Goal: Task Accomplishment & Management: Complete application form

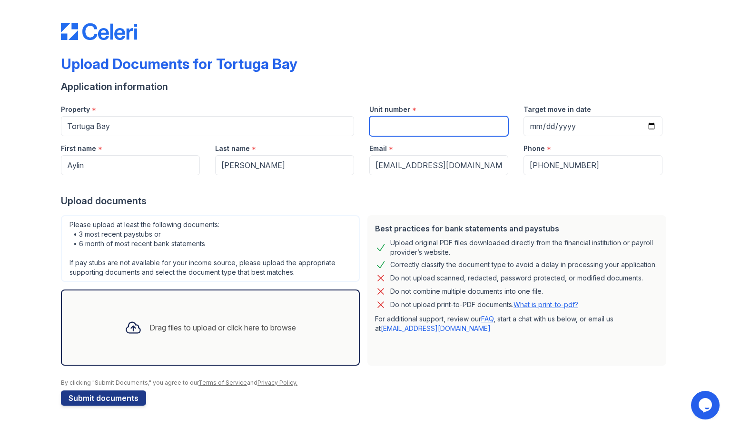
click at [413, 120] on input "Unit number" at bounding box center [438, 126] width 139 height 20
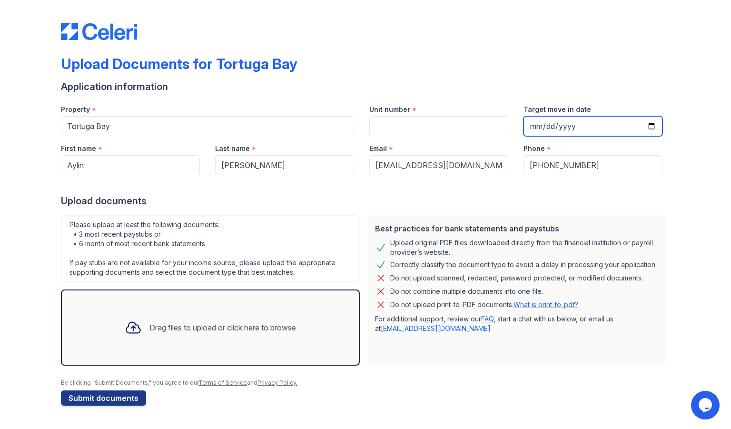
click at [579, 128] on input "Target move in date" at bounding box center [592, 126] width 139 height 20
type input "0205-11-03"
type input "[DATE]"
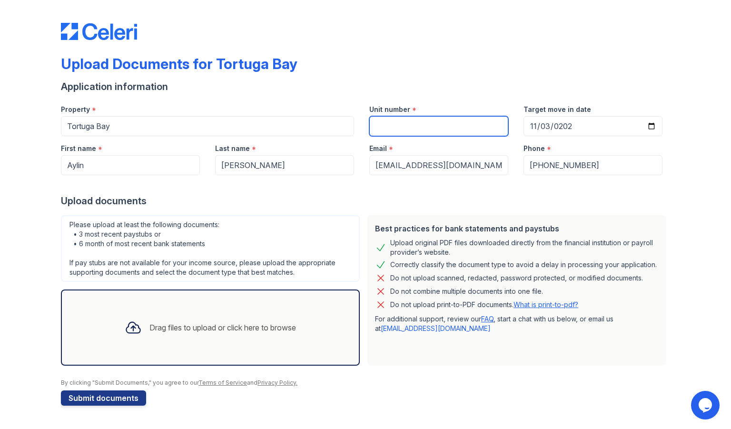
click at [422, 127] on input "Unit number" at bounding box center [438, 126] width 139 height 20
type input "205"
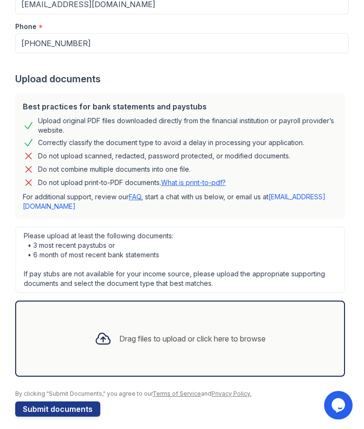
scroll to position [318, 0]
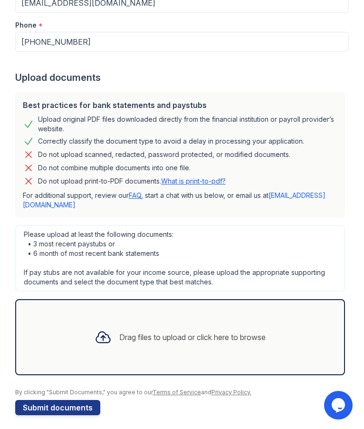
click at [102, 331] on icon at bounding box center [103, 337] width 17 height 17
click at [171, 341] on div "Drag files to upload or click here to browse" at bounding box center [192, 337] width 147 height 11
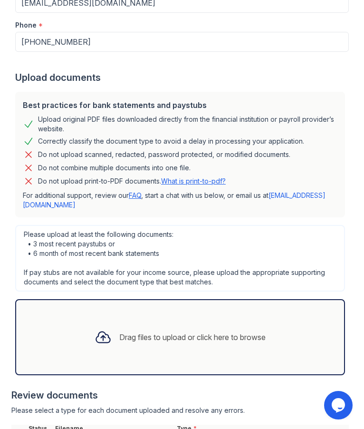
scroll to position [436, 0]
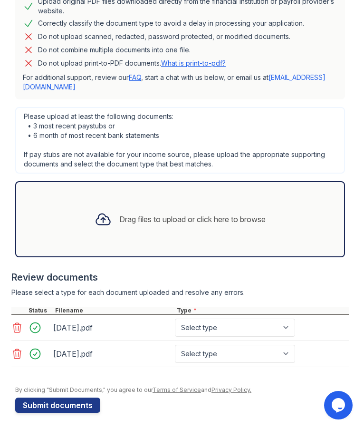
click at [20, 360] on div at bounding box center [17, 353] width 13 height 13
click at [20, 356] on icon at bounding box center [16, 353] width 11 height 11
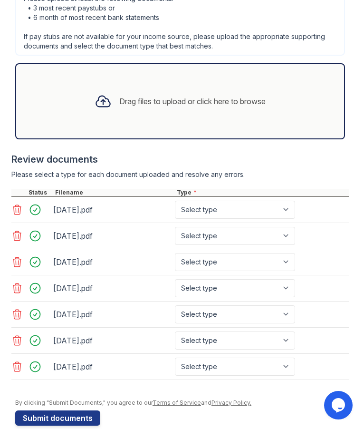
scroll to position [570, 0]
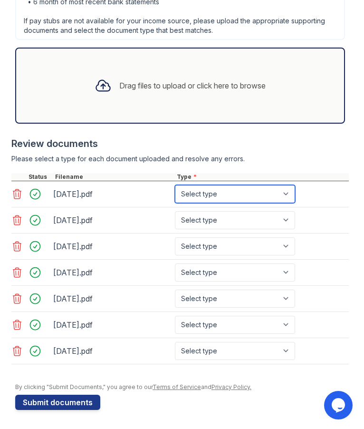
click at [233, 191] on select "Select type Paystub Bank Statement Offer Letter Tax Documents Benefit Award Let…" at bounding box center [235, 194] width 120 height 18
select select "bank_statement"
click at [175, 185] on select "Select type Paystub Bank Statement Offer Letter Tax Documents Benefit Award Let…" at bounding box center [235, 194] width 120 height 18
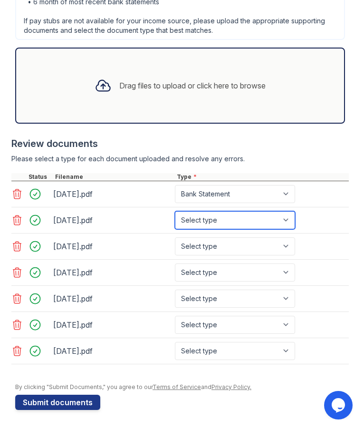
click at [207, 219] on select "Select type Paystub Bank Statement Offer Letter Tax Documents Benefit Award Let…" at bounding box center [235, 220] width 120 height 18
select select "bank_statement"
click at [175, 211] on select "Select type Paystub Bank Statement Offer Letter Tax Documents Benefit Award Let…" at bounding box center [235, 220] width 120 height 18
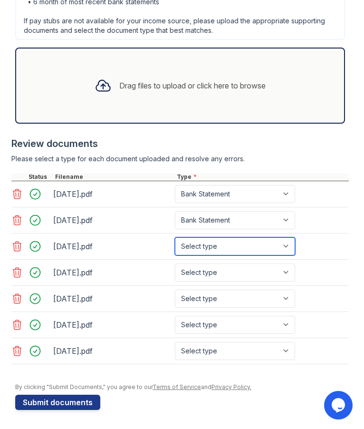
click at [210, 244] on select "Select type Paystub Bank Statement Offer Letter Tax Documents Benefit Award Let…" at bounding box center [235, 246] width 120 height 18
select select "bank_statement"
click at [175, 237] on select "Select type Paystub Bank Statement Offer Letter Tax Documents Benefit Award Let…" at bounding box center [235, 246] width 120 height 18
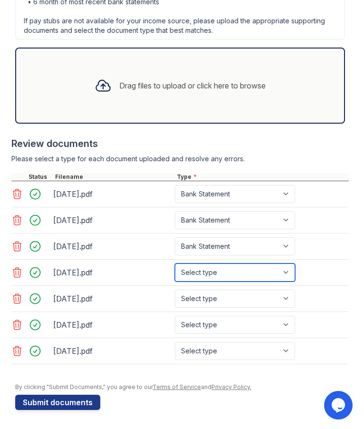
click at [208, 275] on select "Select type Paystub Bank Statement Offer Letter Tax Documents Benefit Award Let…" at bounding box center [235, 273] width 120 height 18
select select "bank_statement"
click at [175, 264] on select "Select type Paystub Bank Statement Offer Letter Tax Documents Benefit Award Let…" at bounding box center [235, 273] width 120 height 18
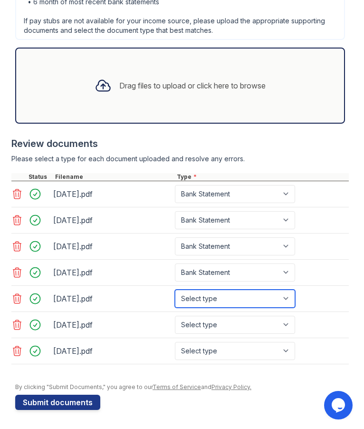
click at [196, 302] on select "Select type Paystub Bank Statement Offer Letter Tax Documents Benefit Award Let…" at bounding box center [235, 299] width 120 height 18
select select "bank_statement"
click at [175, 290] on select "Select type Paystub Bank Statement Offer Letter Tax Documents Benefit Award Let…" at bounding box center [235, 299] width 120 height 18
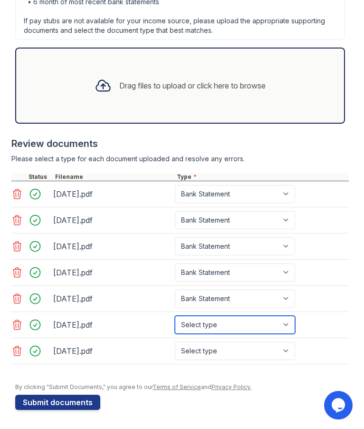
click at [199, 328] on select "Select type Paystub Bank Statement Offer Letter Tax Documents Benefit Award Let…" at bounding box center [235, 325] width 120 height 18
select select "bank_statement"
click at [175, 316] on select "Select type Paystub Bank Statement Offer Letter Tax Documents Benefit Award Let…" at bounding box center [235, 325] width 120 height 18
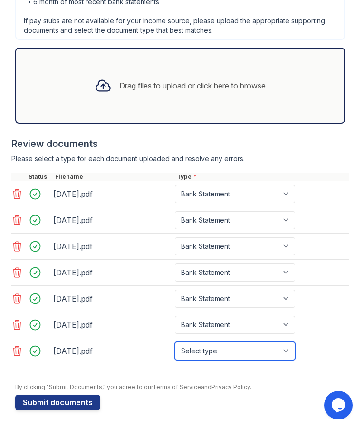
click at [215, 351] on select "Select type Paystub Bank Statement Offer Letter Tax Documents Benefit Award Let…" at bounding box center [235, 351] width 120 height 18
select select "bank_statement"
click at [175, 342] on select "Select type Paystub Bank Statement Offer Letter Tax Documents Benefit Award Let…" at bounding box center [235, 351] width 120 height 18
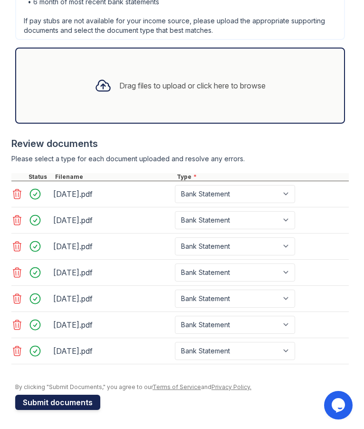
click at [80, 403] on button "Submit documents" at bounding box center [57, 402] width 85 height 15
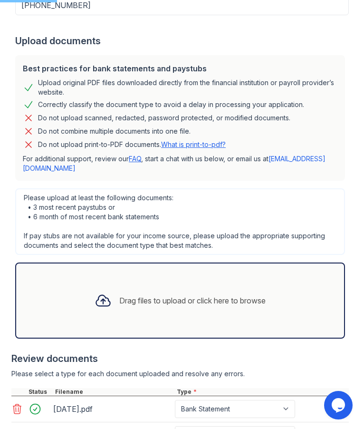
scroll to position [354, 0]
